Goal: Navigation & Orientation: Find specific page/section

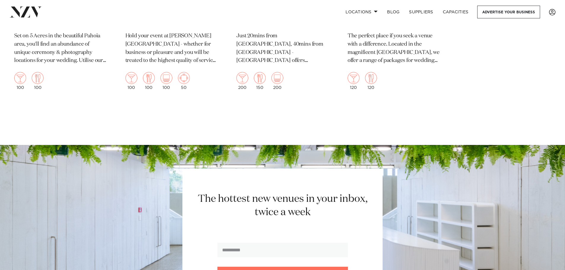
scroll to position [3502, 0]
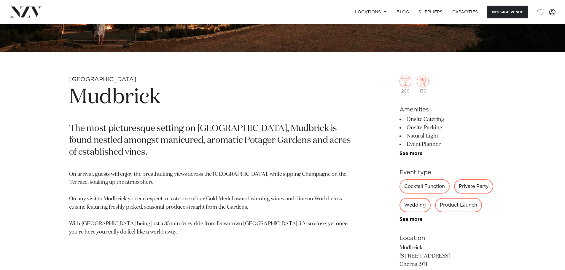
scroll to position [237, 0]
click at [407, 219] on link "See more" at bounding box center [423, 219] width 46 height 5
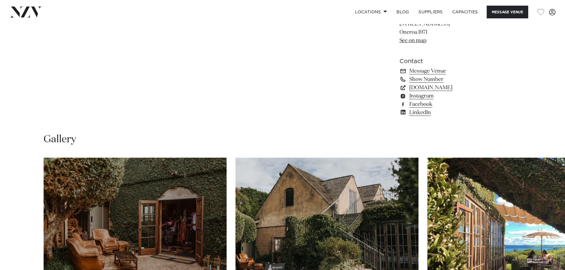
scroll to position [505, 0]
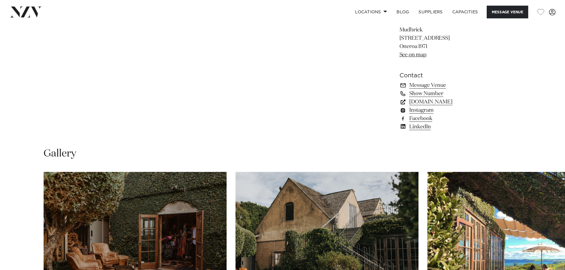
click at [434, 106] on link "mudbrick.co.nz" at bounding box center [448, 102] width 97 height 8
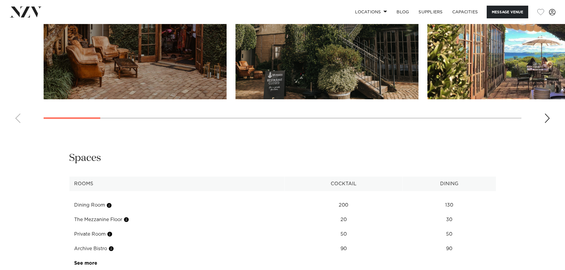
scroll to position [712, 0]
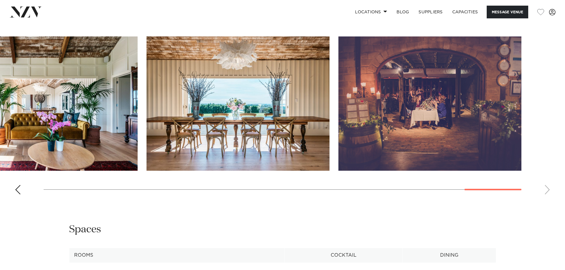
scroll to position [623, 0]
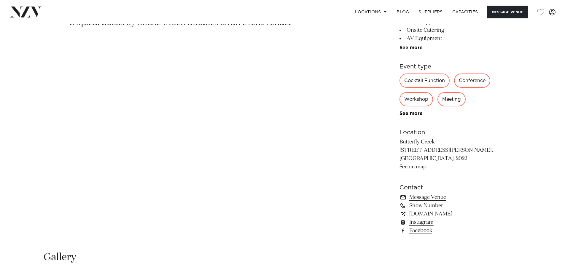
scroll to position [356, 0]
click at [453, 212] on link "[DOMAIN_NAME]" at bounding box center [448, 213] width 97 height 8
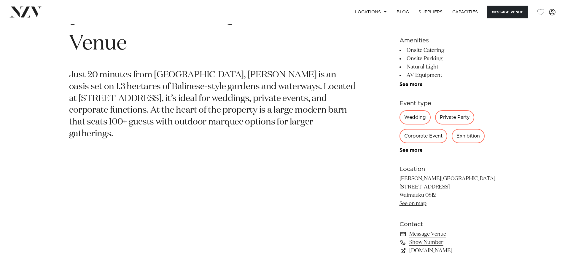
scroll to position [386, 0]
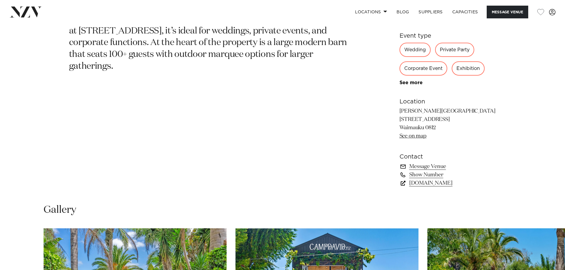
click at [425, 182] on link "CampDavid.nz" at bounding box center [448, 183] width 97 height 8
